Goal: Information Seeking & Learning: Find specific fact

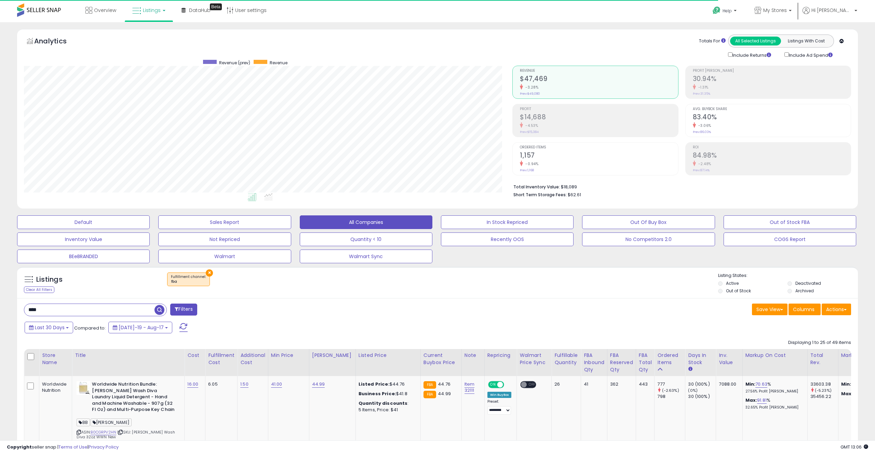
scroll to position [140, 488]
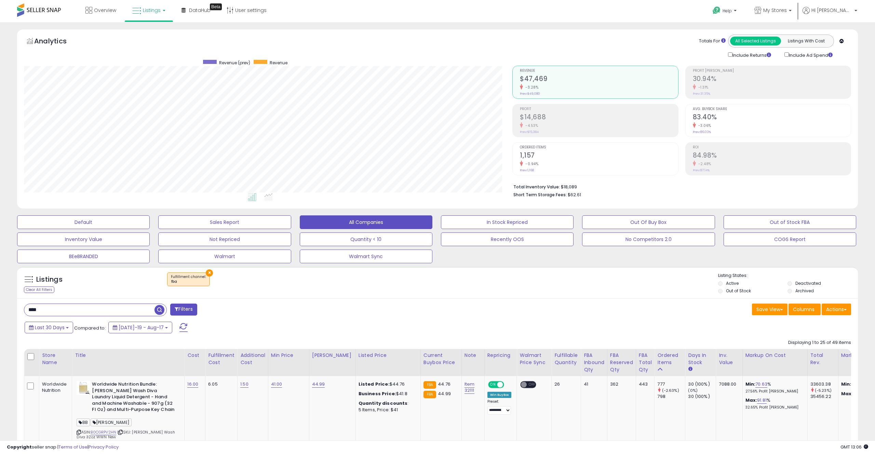
click at [115, 308] on input "****" at bounding box center [89, 310] width 130 height 12
click at [115, 308] on input "****" at bounding box center [130, 310] width 212 height 12
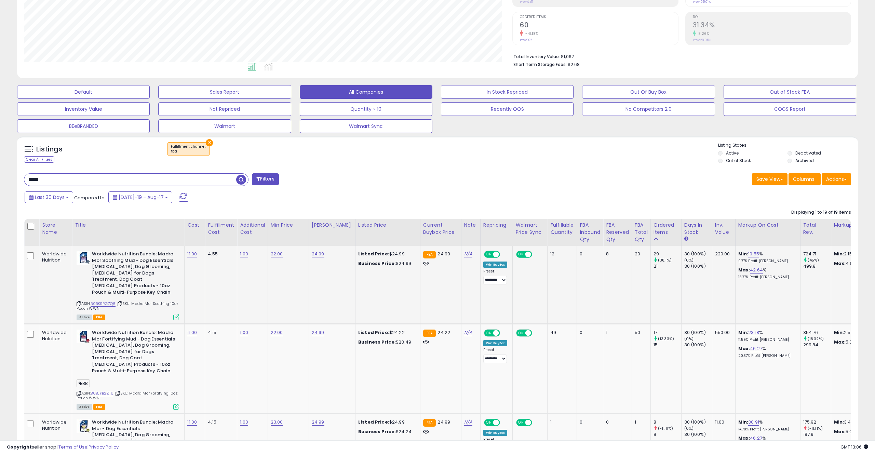
scroll to position [132, 0]
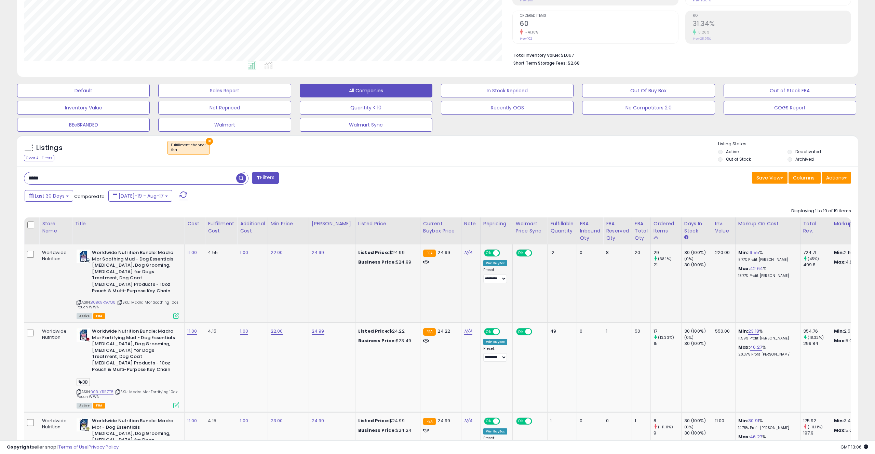
drag, startPoint x: 143, startPoint y: 303, endPoint x: 136, endPoint y: 302, distance: 6.8
click at [137, 302] on div "ASIN: B0BK9RG7Q6 | SKU: Madra Mor Soothing 10oz Pouch WWN Active FBA" at bounding box center [128, 283] width 102 height 68
click at [121, 300] on icon at bounding box center [120, 302] width 4 height 4
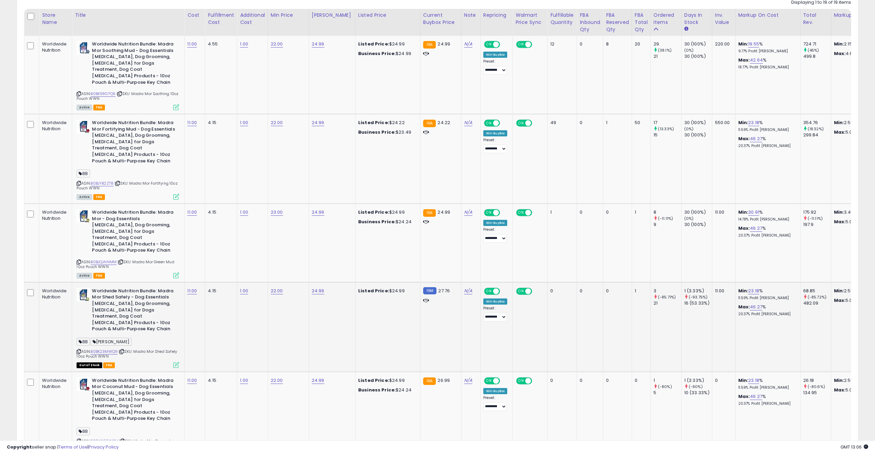
scroll to position [348, 0]
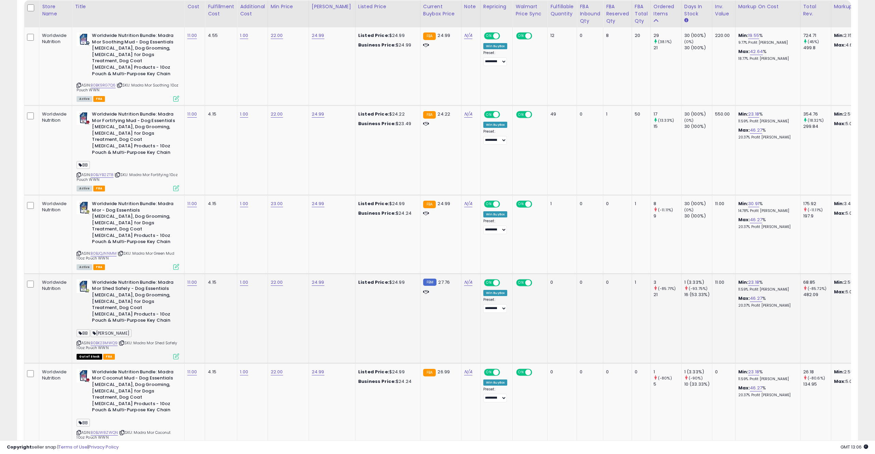
drag, startPoint x: 135, startPoint y: 324, endPoint x: 131, endPoint y: 321, distance: 4.9
click at [135, 324] on div "ASIN: B0BK23MWQ9 | SKU: Madra Mor Shed Safely 10oz Pouch WWN Out of Stock FBA" at bounding box center [128, 318] width 102 height 79
click at [136, 319] on div "ASIN: B0BK23MWQ9 | SKU: Madra Mor Shed Safely 10oz Pouch WWN Out of Stock FBA" at bounding box center [128, 318] width 102 height 79
copy span "Madra Mor Shed Safely 10oz Pouch WWN"
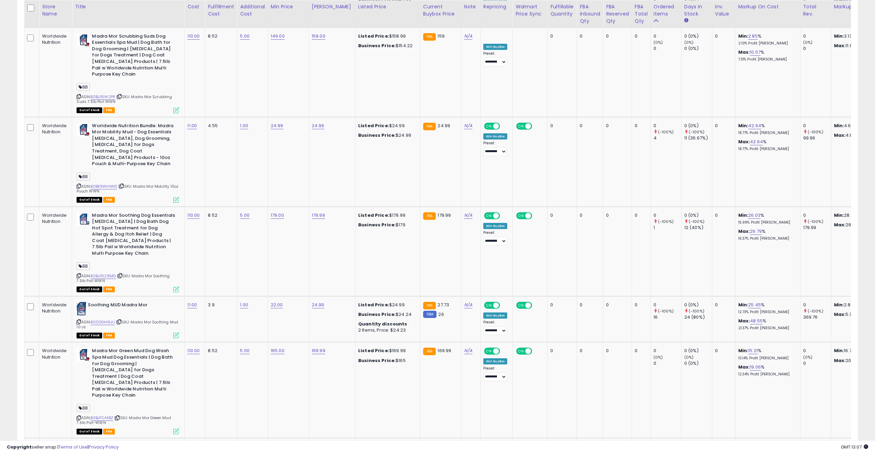
scroll to position [1000, 0]
drag, startPoint x: 148, startPoint y: 269, endPoint x: 136, endPoint y: 269, distance: 11.6
click at [146, 301] on div "ASIN: B00DGHIRJU | SKU: Madra Mor Soothing Mud 10 oz Out of Stock FBA" at bounding box center [128, 319] width 102 height 36
click at [121, 319] on icon at bounding box center [119, 321] width 4 height 4
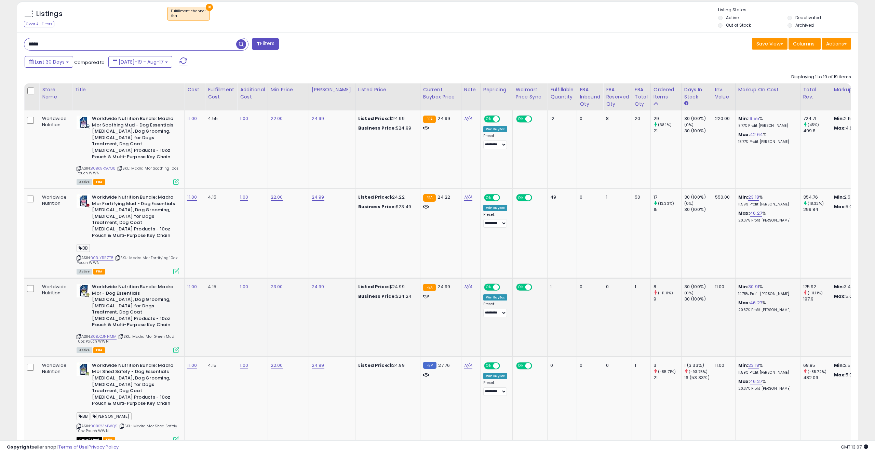
scroll to position [0, 0]
click at [162, 423] on span "| SKU: Madra Mor Shed Safely 10oz Pouch WWN" at bounding box center [126, 428] width 100 height 10
copy span "Shed"
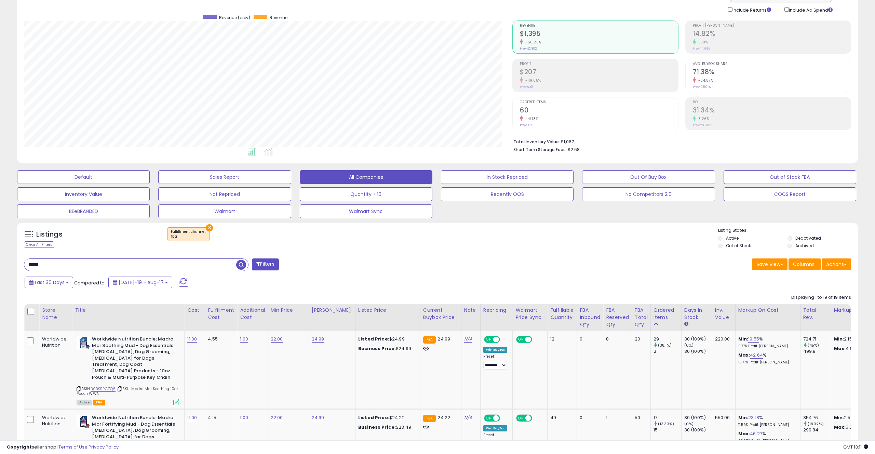
scroll to position [0, 0]
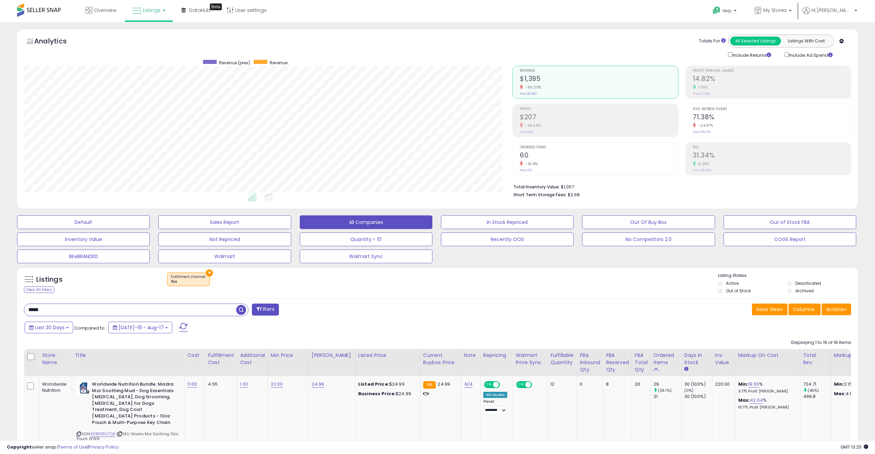
click at [207, 274] on button "×" at bounding box center [209, 272] width 7 height 7
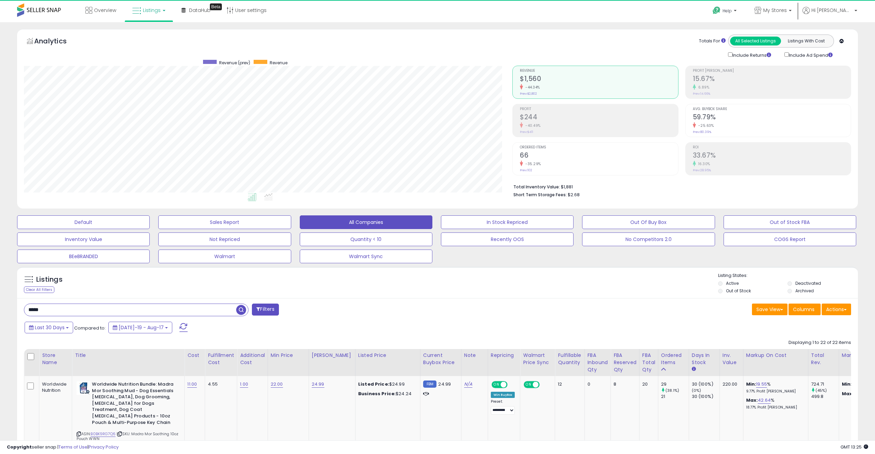
scroll to position [140, 488]
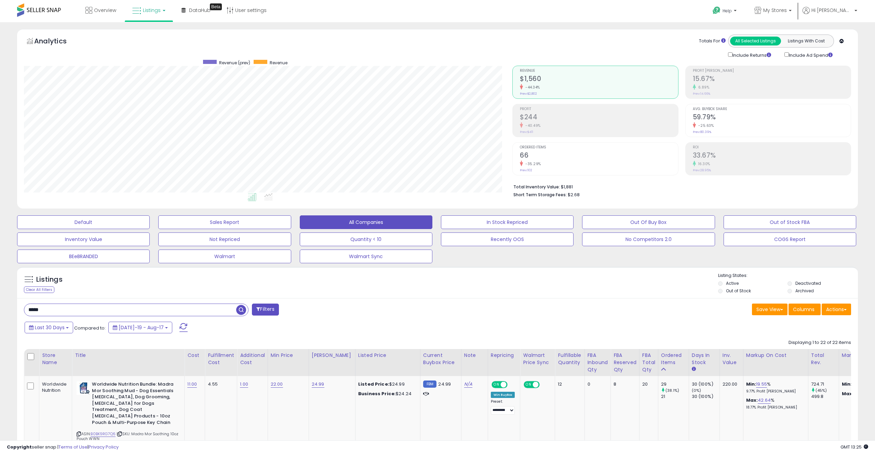
click at [109, 309] on input "*****" at bounding box center [130, 310] width 212 height 12
paste input "text"
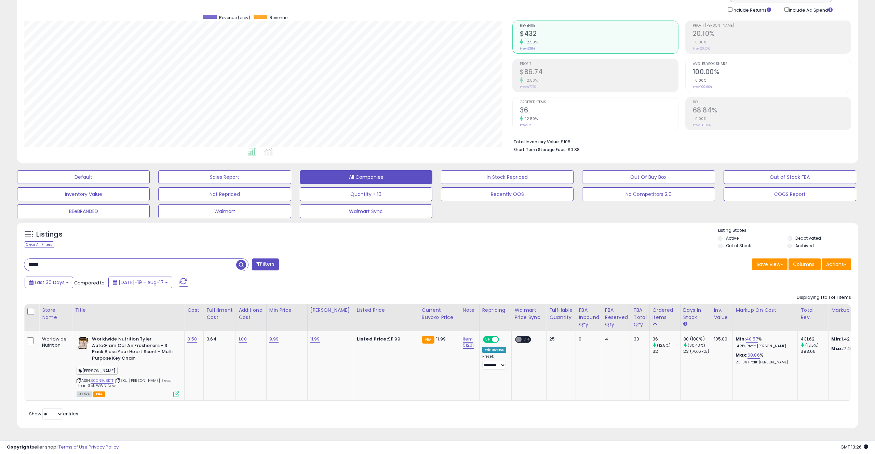
click at [171, 262] on input "*****" at bounding box center [130, 265] width 212 height 12
paste input "text"
click at [241, 264] on span "button" at bounding box center [241, 265] width 10 height 10
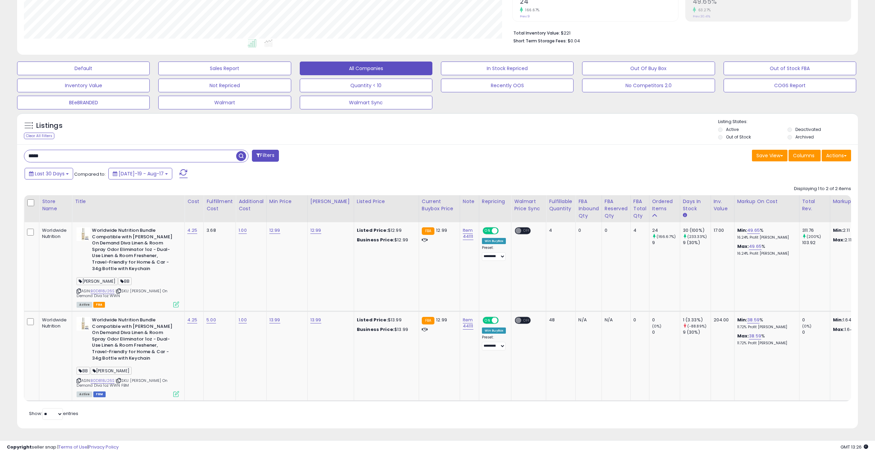
click at [194, 159] on input "*****" at bounding box center [130, 156] width 212 height 12
paste input "text"
type input "*****"
click at [244, 156] on span "button" at bounding box center [241, 156] width 10 height 10
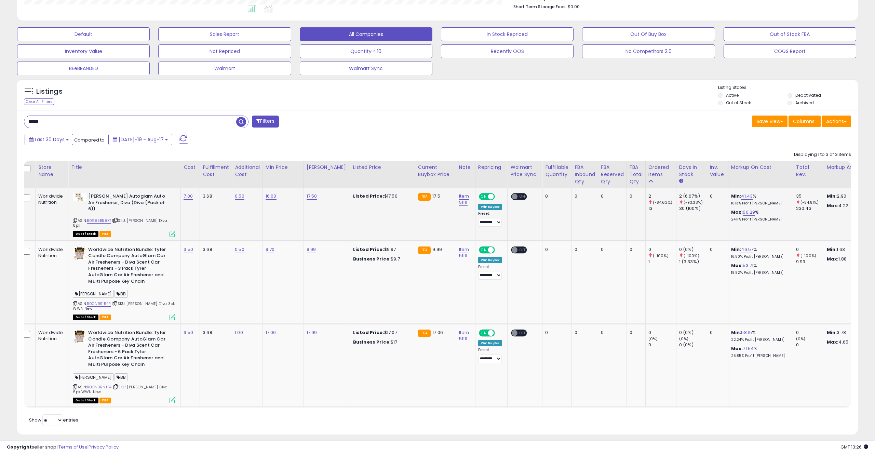
scroll to position [0, 6]
drag, startPoint x: 151, startPoint y: 225, endPoint x: 145, endPoint y: 224, distance: 6.2
click at [149, 231] on div "Out of Stock FBA" at bounding box center [121, 233] width 102 height 5
click at [115, 218] on icon at bounding box center [114, 220] width 4 height 4
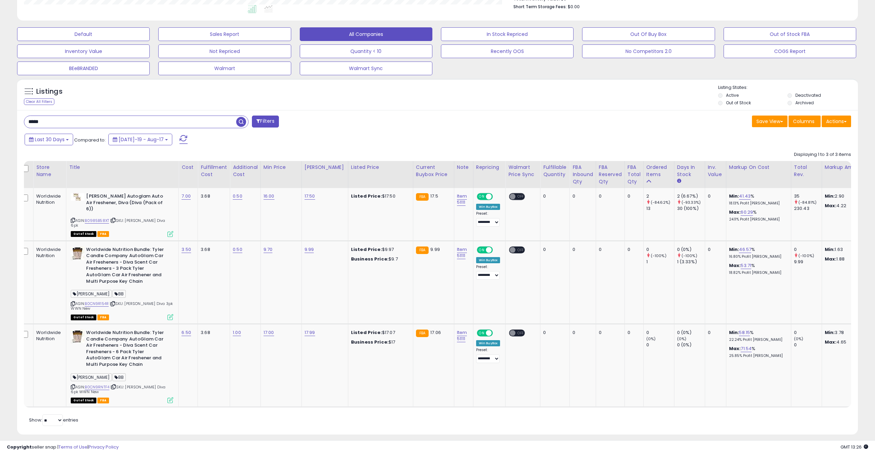
scroll to position [0, 7]
click at [128, 118] on input "*****" at bounding box center [130, 122] width 212 height 12
